Goal: Check status: Check status

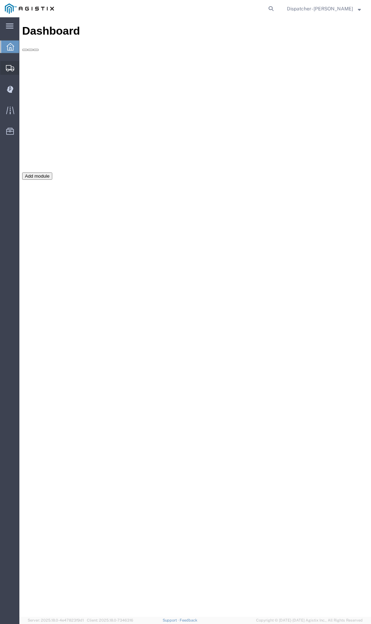
click at [10, 65] on icon at bounding box center [10, 68] width 8 height 6
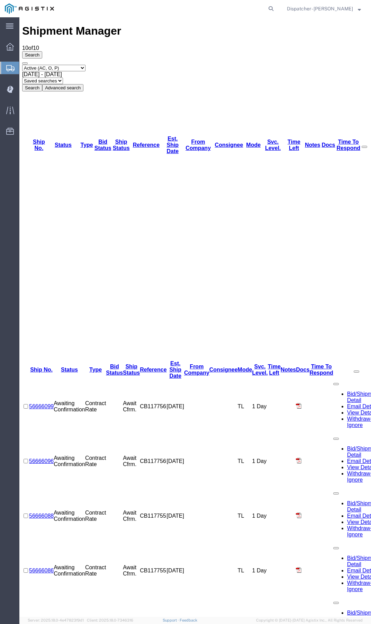
click at [74, 65] on select "Select status Active (AC, O, P) All Approved Awaiting Confirmation (AC) Booked …" at bounding box center [53, 68] width 63 height 7
select select "ALL"
click at [22, 65] on select "Select status Active (AC, O, P) All Approved Awaiting Confirmation (AC) Booked …" at bounding box center [53, 68] width 63 height 7
click at [42, 84] on button "Search" at bounding box center [32, 87] width 20 height 7
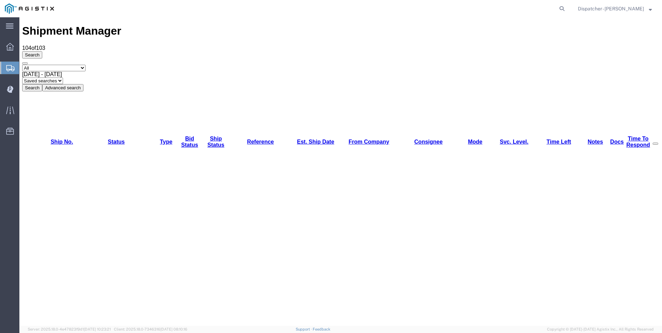
click at [62, 71] on b at bounding box center [62, 74] width 0 height 6
click at [25, 67] on span "Shipments" at bounding box center [22, 68] width 6 height 14
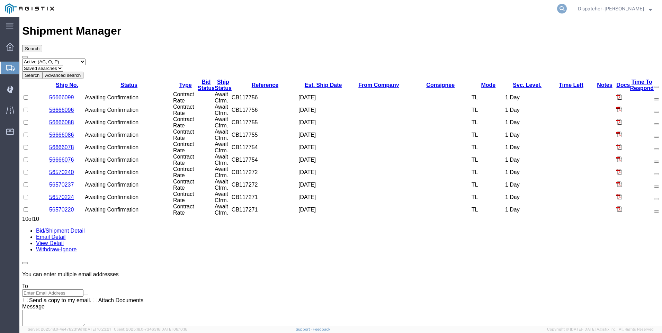
click at [371, 8] on icon at bounding box center [562, 9] width 10 height 10
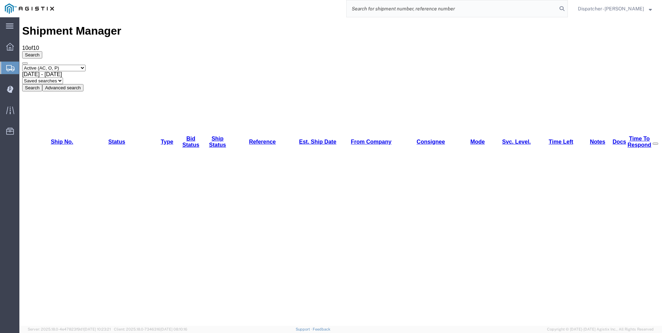
click at [159, 71] on div "[DATE] - [DATE]" at bounding box center [340, 74] width 637 height 6
click at [86, 65] on select "Select status Active (AC, O, P) All Approved Awaiting Confirmation (AC) Booked …" at bounding box center [53, 68] width 63 height 7
click at [22, 65] on select "Select status Active (AC, O, P) All Approved Awaiting Confirmation (AC) Booked …" at bounding box center [53, 68] width 63 height 7
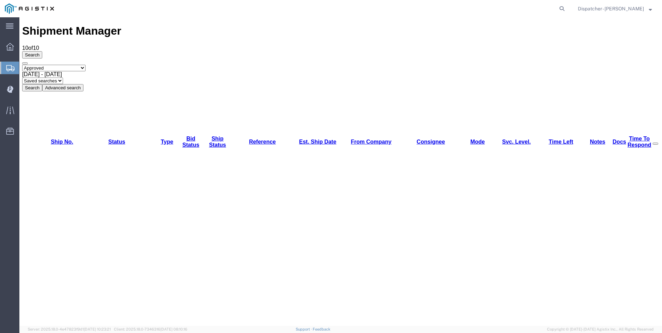
click at [62, 65] on select "Select status Active (AC, O, P) All Approved Awaiting Confirmation (AC) Booked …" at bounding box center [53, 68] width 63 height 7
select select "ALL"
click at [22, 65] on select "Select status Active (AC, O, P) All Approved Awaiting Confirmation (AC) Booked …" at bounding box center [53, 68] width 63 height 7
click at [42, 84] on button "Search" at bounding box center [32, 87] width 20 height 7
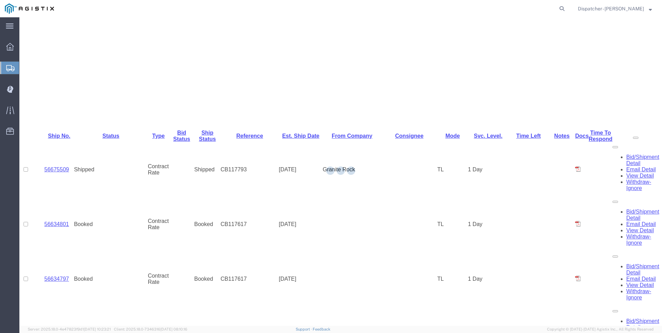
scroll to position [83, 0]
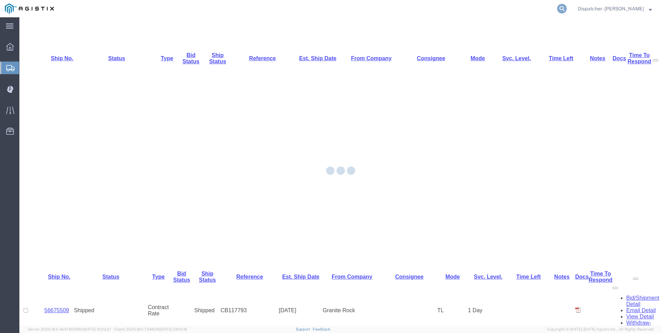
click at [371, 6] on icon at bounding box center [562, 9] width 10 height 10
click at [371, 3] on input "search" at bounding box center [452, 8] width 211 height 17
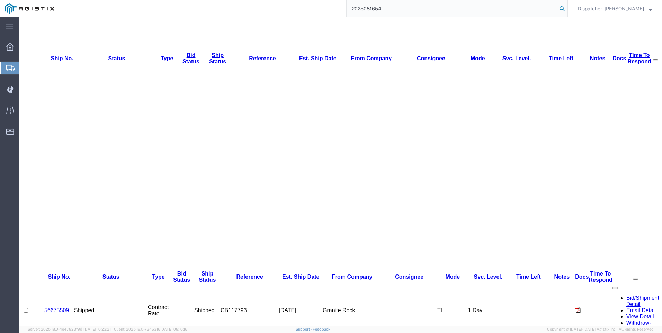
type input "2025081654"
click at [371, 7] on icon at bounding box center [562, 9] width 10 height 10
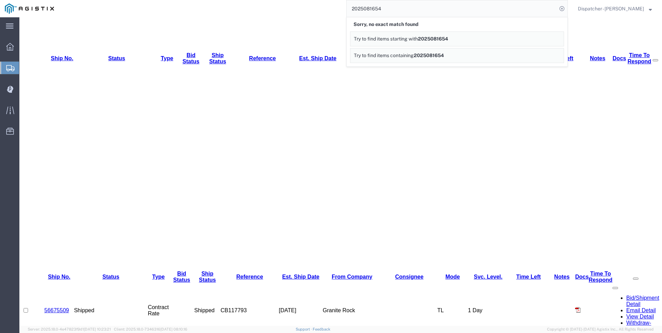
click at [371, 38] on span "2025081654" at bounding box center [433, 39] width 30 height 6
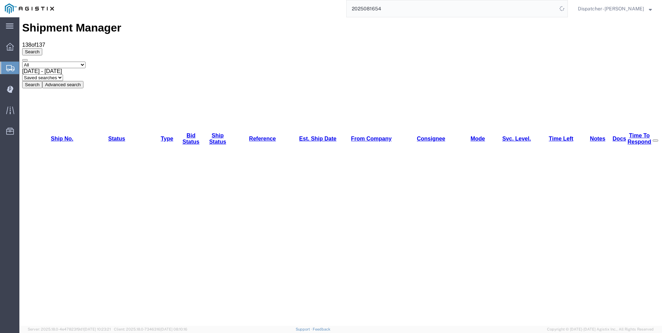
scroll to position [0, 0]
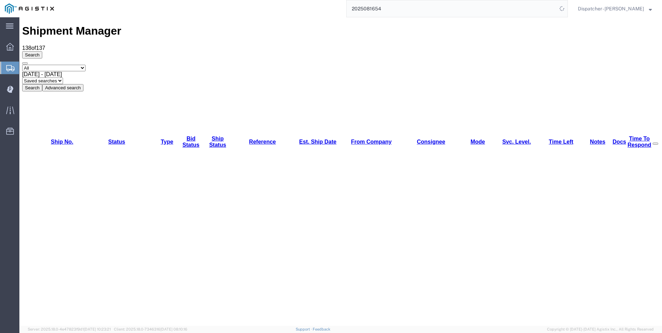
click at [83, 84] on button "Advanced search" at bounding box center [62, 87] width 41 height 7
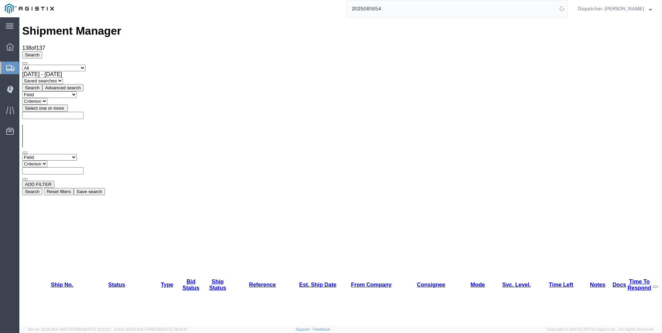
click at [83, 167] on input "text" at bounding box center [52, 170] width 61 height 7
click at [65, 154] on select "Field Account Batch Id Bid No Broker Name Carrier Name Carrier Ref Number Consi…" at bounding box center [49, 157] width 55 height 7
click at [47, 161] on select "Criterion" at bounding box center [34, 164] width 25 height 7
click at [239, 154] on div "Field Account Batch Id Bid No Broker Name Carrier Name Carrier Ref Number Consi…" at bounding box center [340, 167] width 637 height 27
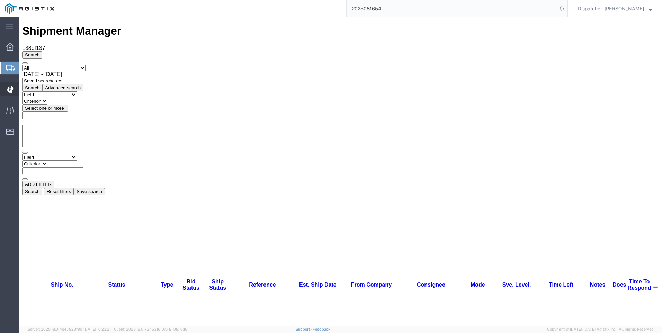
click at [10, 90] on icon at bounding box center [10, 89] width 6 height 7
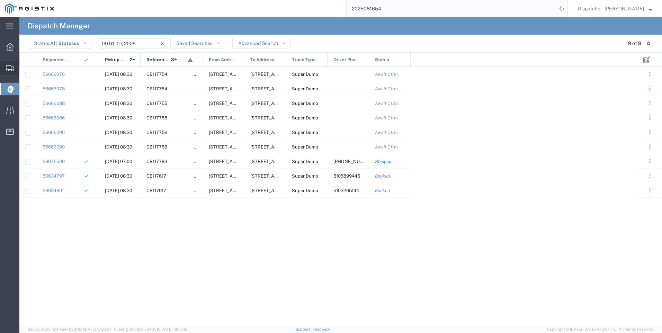
click at [14, 62] on div at bounding box center [9, 68] width 19 height 14
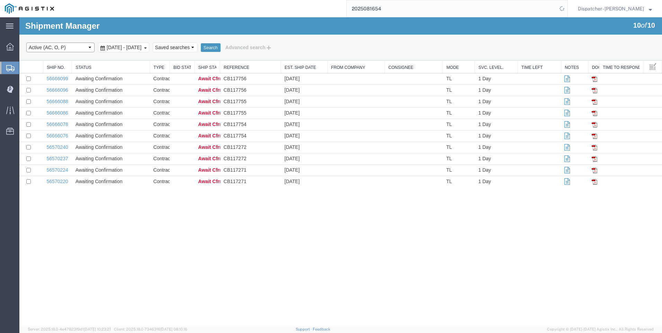
click at [72, 46] on select "Select status Active (AC, O, P) All Approved Awaiting Confirmation (AC) Booked …" at bounding box center [60, 48] width 68 height 10
select select
click at [26, 43] on select "Select status Active (AC, O, P) All Approved Awaiting Confirmation (AC) Booked …" at bounding box center [60, 48] width 68 height 10
click at [221, 46] on button "Search" at bounding box center [211, 47] width 20 height 9
click at [143, 49] on span "[DATE] - [DATE]" at bounding box center [124, 48] width 38 height 6
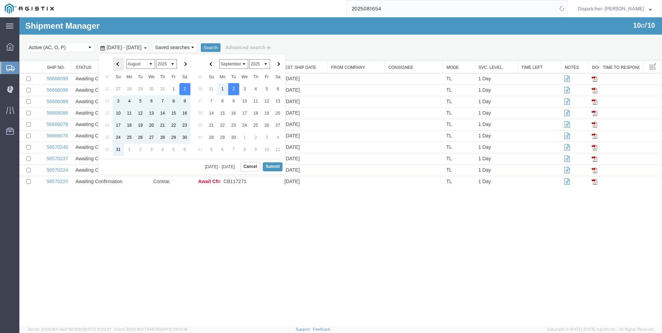
click at [118, 63] on span at bounding box center [118, 64] width 4 height 4
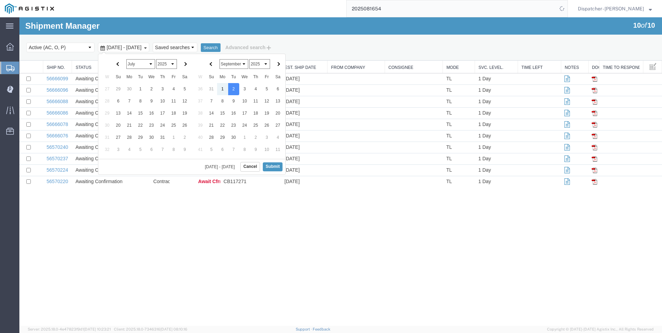
click at [118, 63] on span at bounding box center [118, 64] width 4 height 4
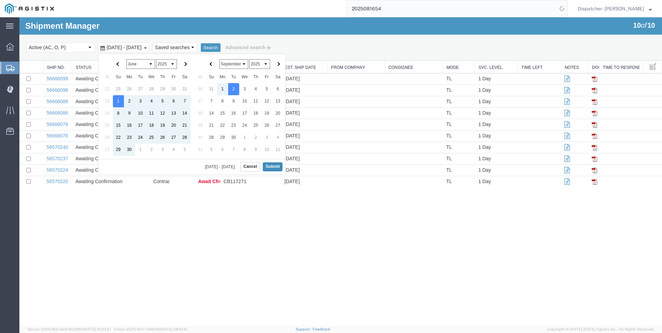
click at [271, 163] on button "Submit" at bounding box center [273, 166] width 20 height 9
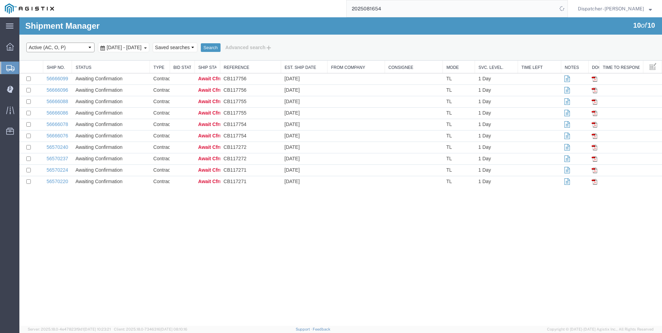
click at [84, 47] on select "Select status Active (AC, O, P) All Approved Awaiting Confirmation (AC) Booked …" at bounding box center [60, 48] width 68 height 10
select select "ALL"
click at [26, 43] on select "Select status Active (AC, O, P) All Approved Awaiting Confirmation (AC) Booked …" at bounding box center [60, 48] width 68 height 10
click at [221, 45] on button "Search" at bounding box center [211, 47] width 20 height 9
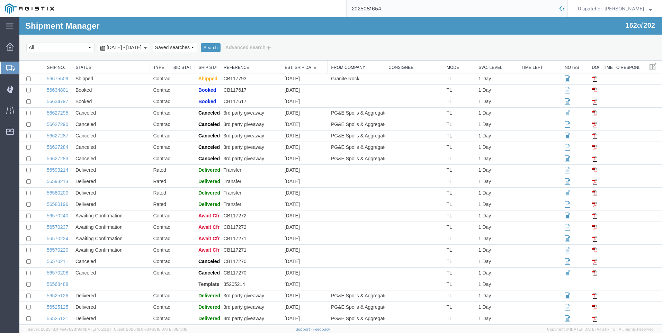
click at [371, 11] on icon at bounding box center [562, 9] width 10 height 10
click at [371, 10] on input "2025081654" at bounding box center [452, 8] width 211 height 17
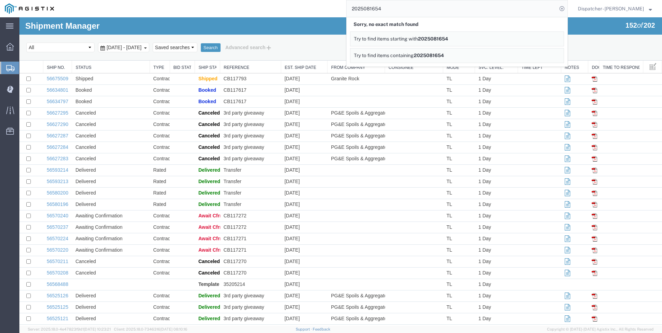
click at [371, 38] on span "Try to find items starting with" at bounding box center [386, 39] width 64 height 6
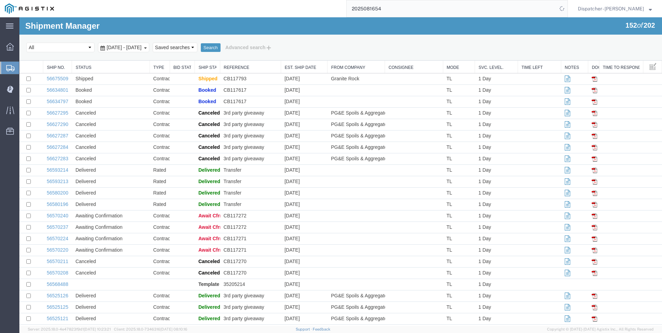
click at [371, 3] on input "2025081654" at bounding box center [452, 8] width 211 height 17
type input "2"
click at [371, 7] on icon at bounding box center [562, 9] width 10 height 10
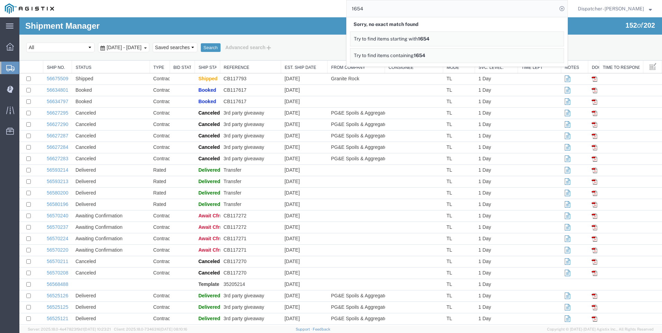
click at [371, 5] on input "1654" at bounding box center [452, 8] width 211 height 17
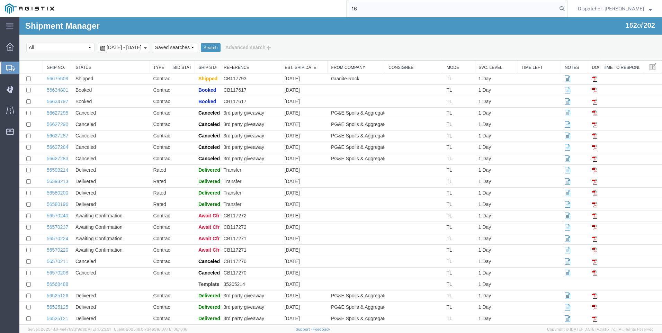
type input "1"
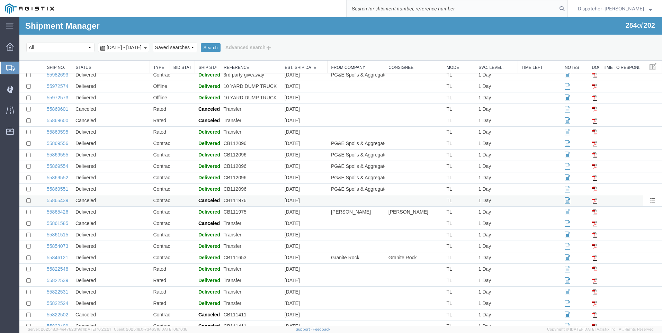
scroll to position [1734, 0]
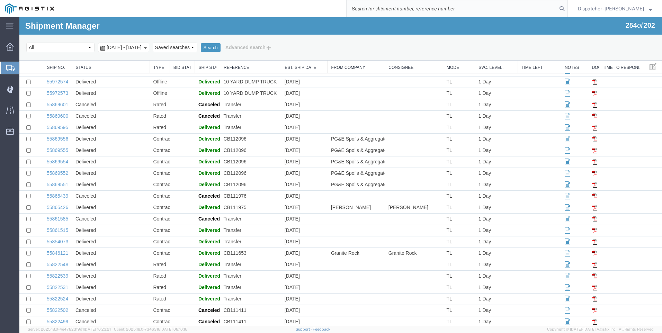
click at [371, 9] on input "search" at bounding box center [452, 8] width 211 height 17
click at [371, 6] on icon at bounding box center [562, 9] width 10 height 10
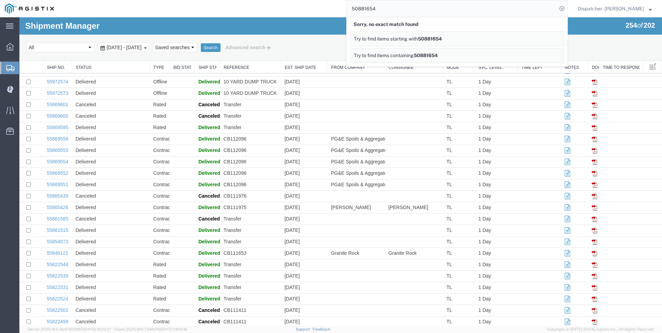
click at [371, 9] on input "50881654" at bounding box center [452, 8] width 211 height 17
type input "5"
type input "20250816"
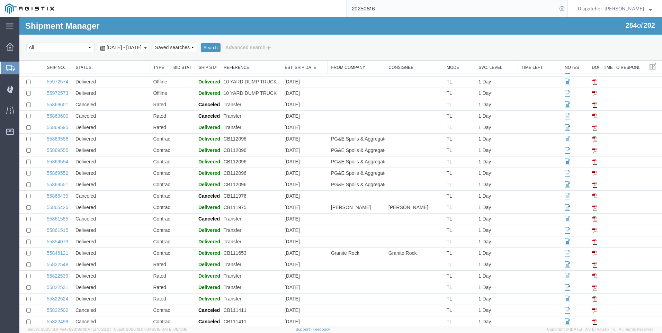
click at [371, 18] on div "Shipment Manager 254 of 202 Search Select status Active (AC, O, P) All Approved…" at bounding box center [340, 38] width 643 height 43
click at [371, 11] on input "20250816" at bounding box center [452, 8] width 211 height 17
click at [371, 10] on input "20250816" at bounding box center [452, 8] width 211 height 17
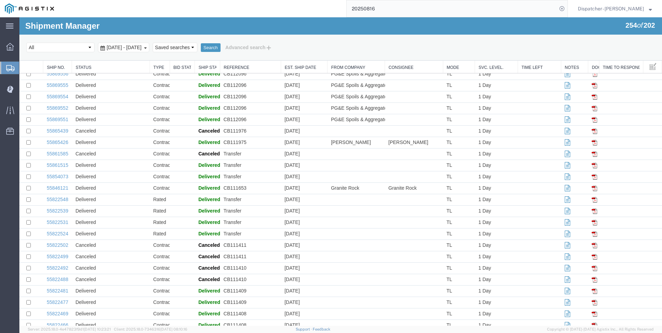
scroll to position [1700, 0]
